Goal: Information Seeking & Learning: Learn about a topic

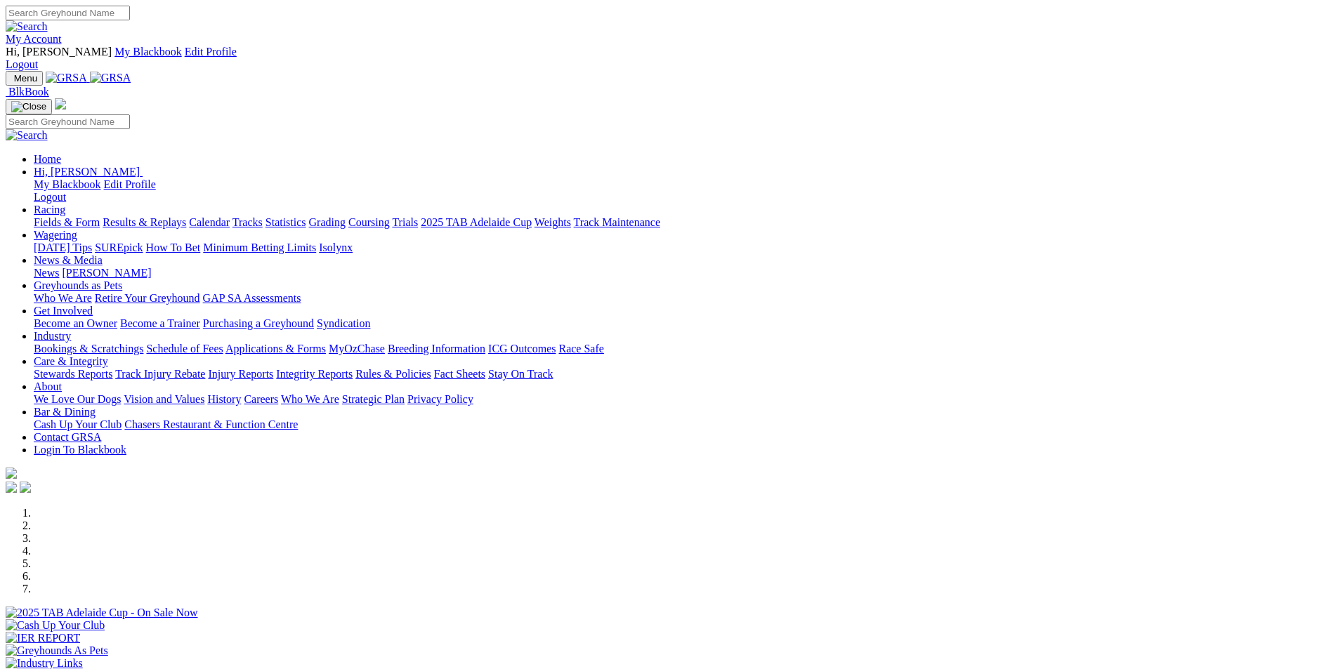
click at [186, 216] on link "Results & Replays" at bounding box center [145, 222] width 84 height 12
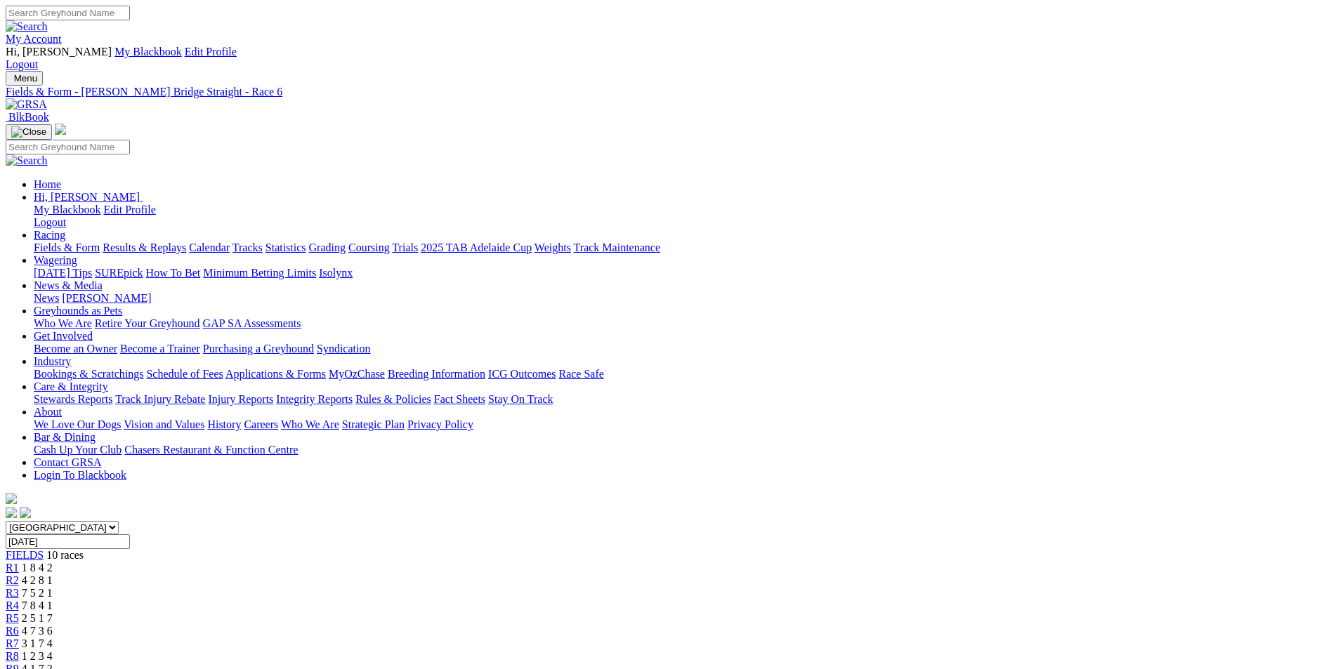
click at [53, 650] on span "1 2 3 4" at bounding box center [37, 656] width 31 height 12
click at [53, 663] on span "4 1 7 2" at bounding box center [37, 669] width 31 height 12
click at [53, 650] on span "1 2 3 4" at bounding box center [37, 656] width 31 height 12
click at [53, 638] on span "3 1 7 4" at bounding box center [37, 644] width 31 height 12
click at [53, 625] on span "4 7 3 6" at bounding box center [37, 631] width 31 height 12
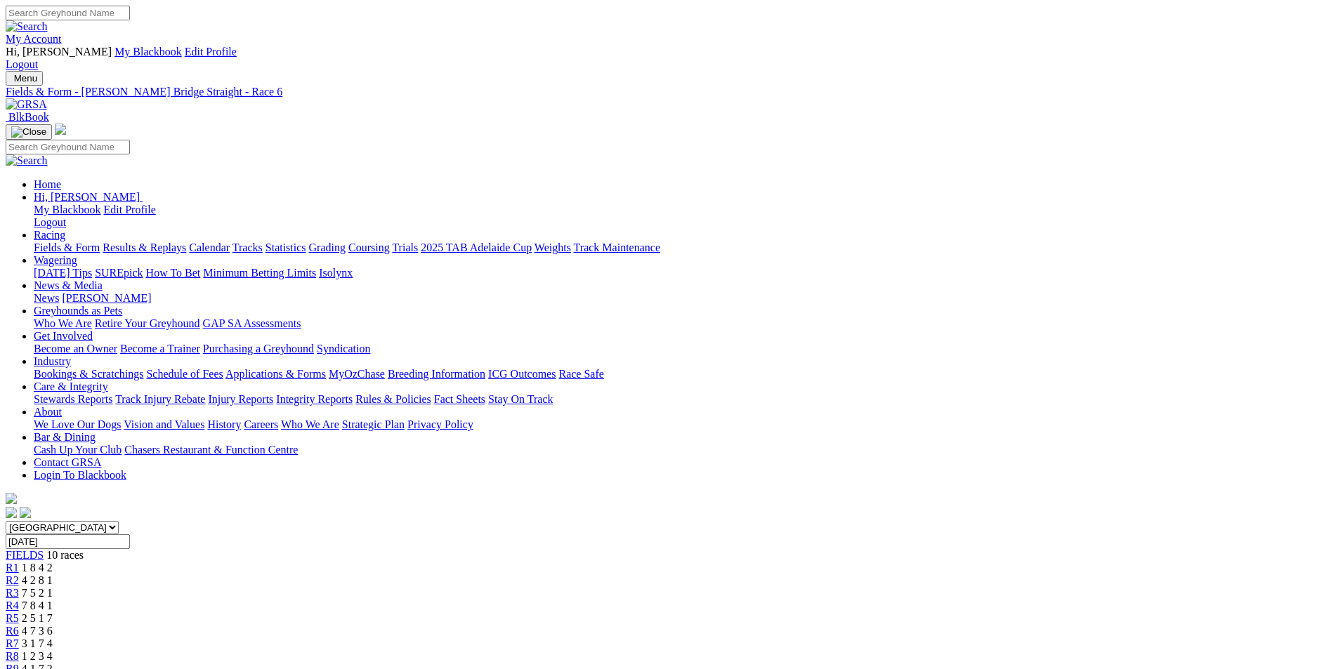
click at [53, 650] on span "1 2 3 4" at bounding box center [37, 656] width 31 height 12
click at [53, 612] on span "2 5 1 7" at bounding box center [37, 618] width 31 height 12
click at [53, 600] on span "7 8 4 1" at bounding box center [37, 606] width 31 height 12
click at [53, 587] on span "7 5 2 1" at bounding box center [37, 593] width 31 height 12
click at [53, 574] on span "4 2 8 1" at bounding box center [37, 580] width 31 height 12
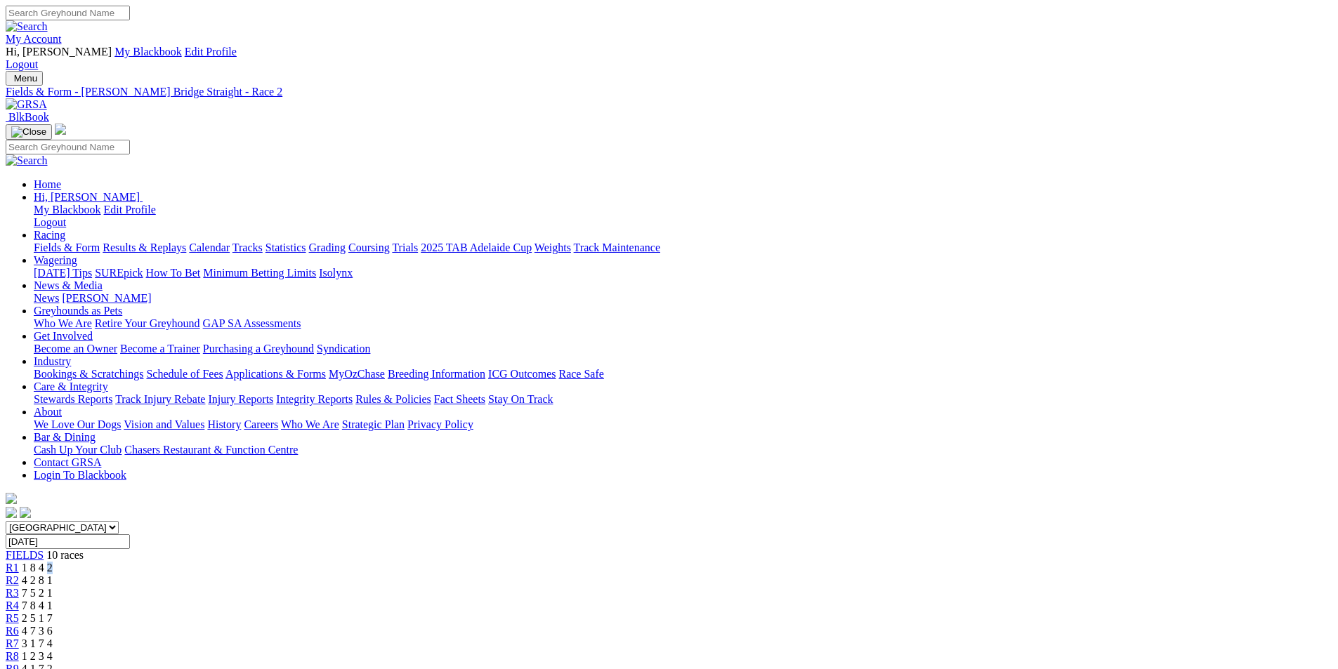
click at [53, 562] on span "1 8 4 2" at bounding box center [37, 568] width 31 height 12
click at [369, 521] on div "[GEOGRAPHIC_DATA] [GEOGRAPHIC_DATA] [GEOGRAPHIC_DATA] [GEOGRAPHIC_DATA] [GEOGRA…" at bounding box center [669, 604] width 1327 height 167
click at [53, 562] on span "1 8 4 2" at bounding box center [37, 568] width 31 height 12
click at [359, 562] on div "R1 1 8 4 2" at bounding box center [669, 568] width 1327 height 13
